Goal: Task Accomplishment & Management: Manage account settings

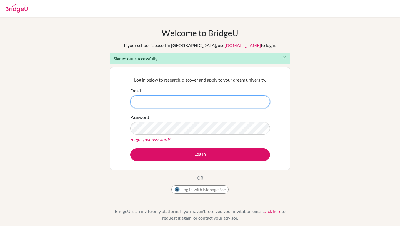
click at [194, 105] on input "Email" at bounding box center [200, 101] width 140 height 13
type input "52161@aisa.sch.ae"
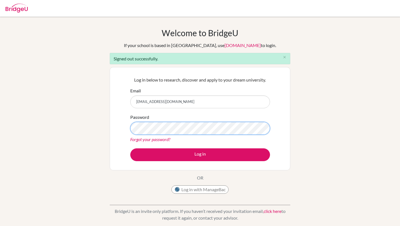
click at [130, 148] on button "Log in" at bounding box center [200, 154] width 140 height 13
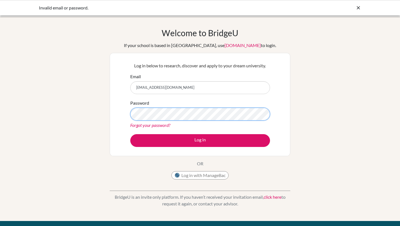
click at [130, 134] on button "Log in" at bounding box center [200, 140] width 140 height 13
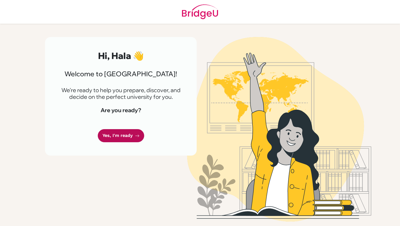
click at [123, 137] on link "Yes, I'm ready" at bounding box center [121, 135] width 46 height 13
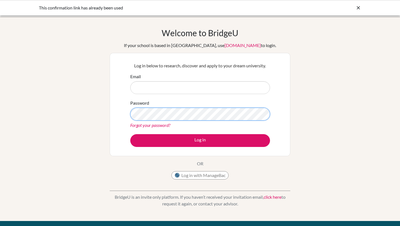
click at [130, 134] on button "Log in" at bounding box center [200, 140] width 140 height 13
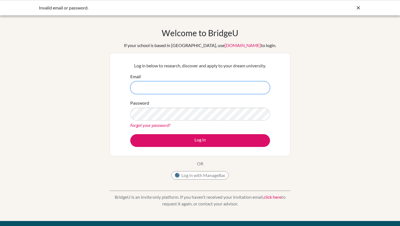
click at [178, 85] on input "Email" at bounding box center [200, 87] width 140 height 13
type input "[EMAIL_ADDRESS][DOMAIN_NAME]"
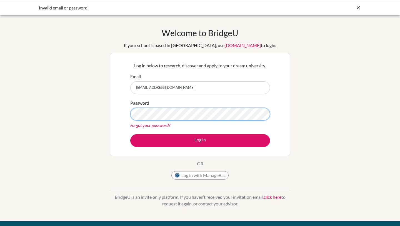
click at [130, 134] on button "Log in" at bounding box center [200, 140] width 140 height 13
